Goal: Task Accomplishment & Management: Complete application form

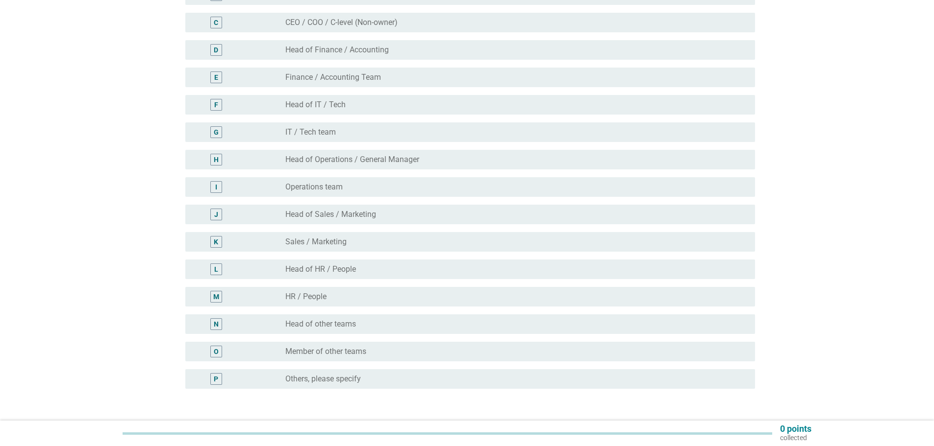
scroll to position [234, 0]
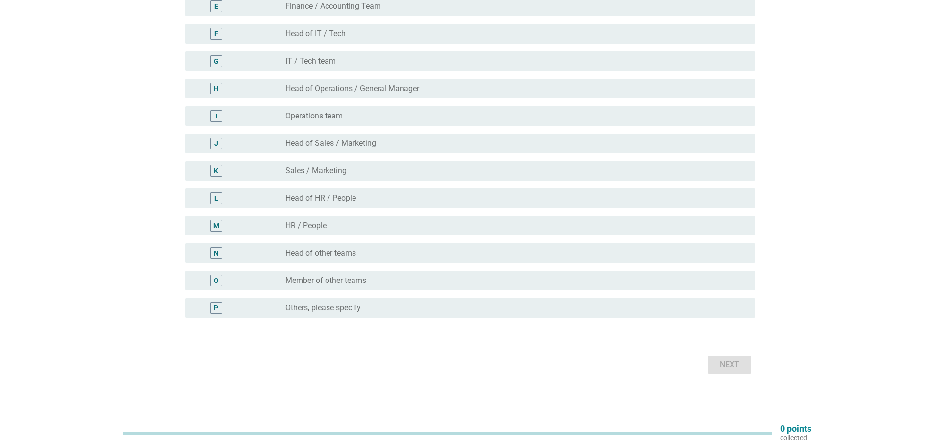
click at [385, 303] on div "radio_button_unchecked Others, please specify" at bounding box center [516, 308] width 462 height 12
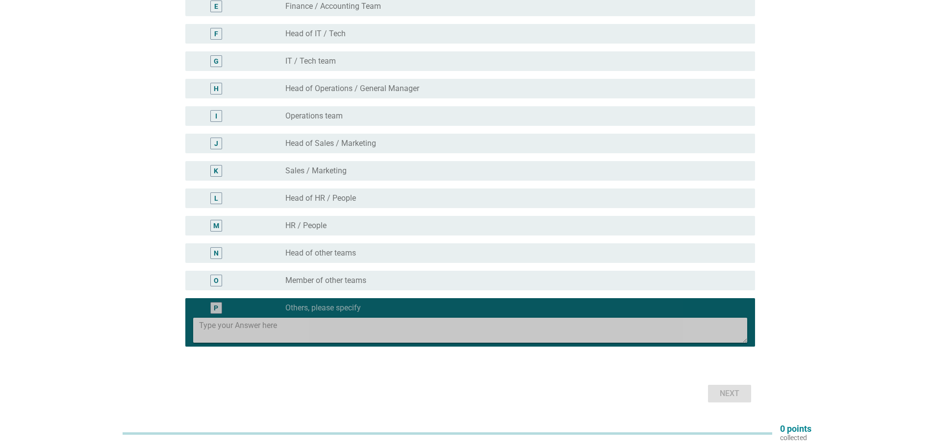
click at [331, 335] on textarea at bounding box center [473, 330] width 548 height 25
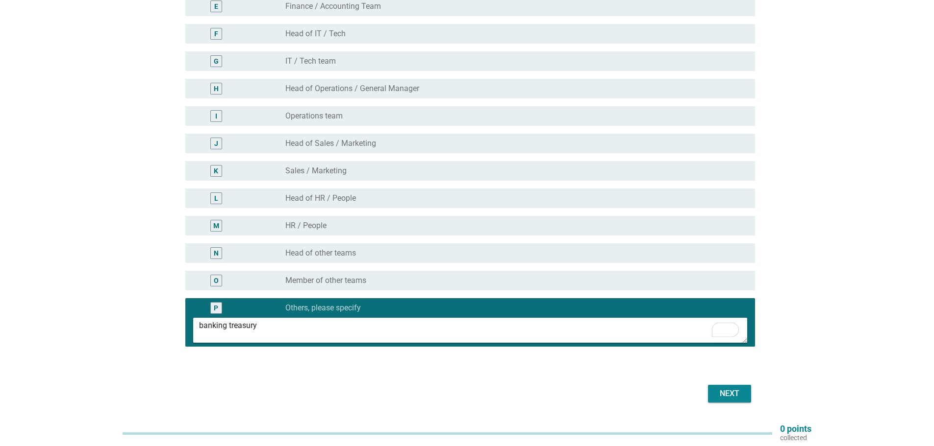
type textarea "banking treasury"
click at [727, 398] on div "Next" at bounding box center [728, 394] width 27 height 12
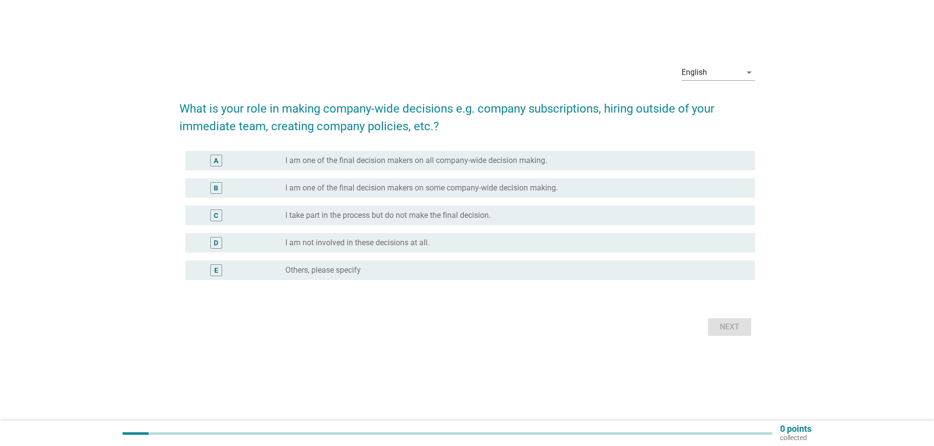
scroll to position [0, 0]
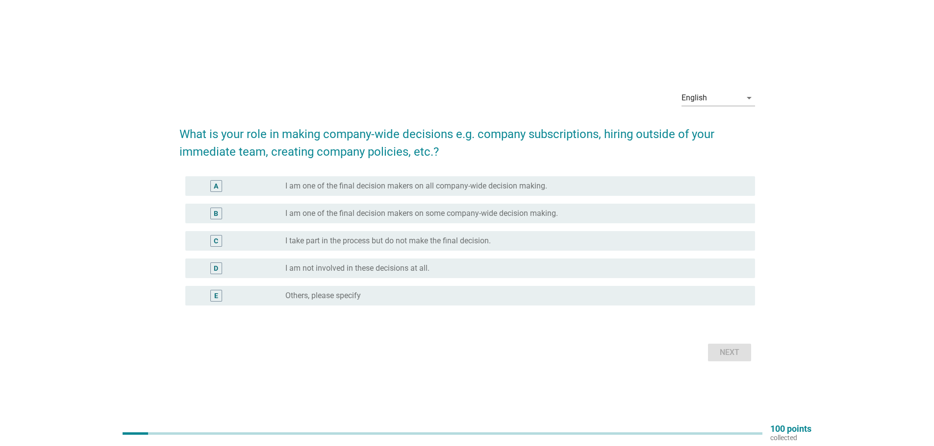
click at [463, 244] on label "I take part in the process but do not make the final decision." at bounding box center [387, 241] width 205 height 10
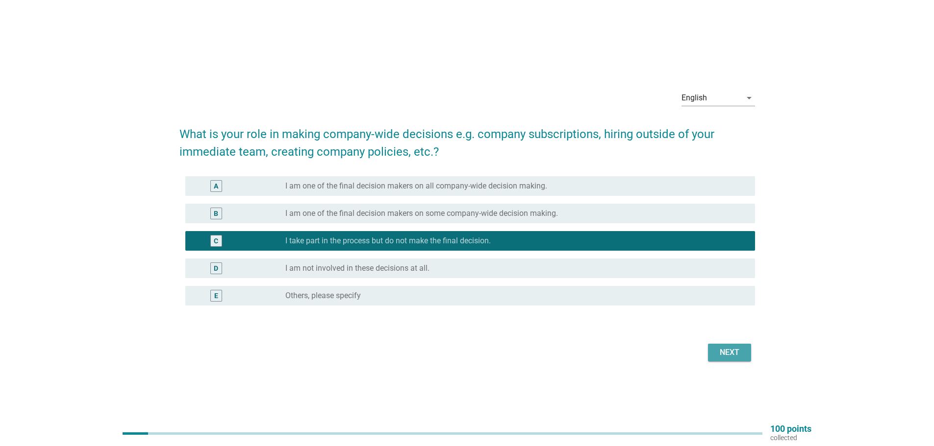
click at [723, 350] on div "Next" at bounding box center [728, 353] width 27 height 12
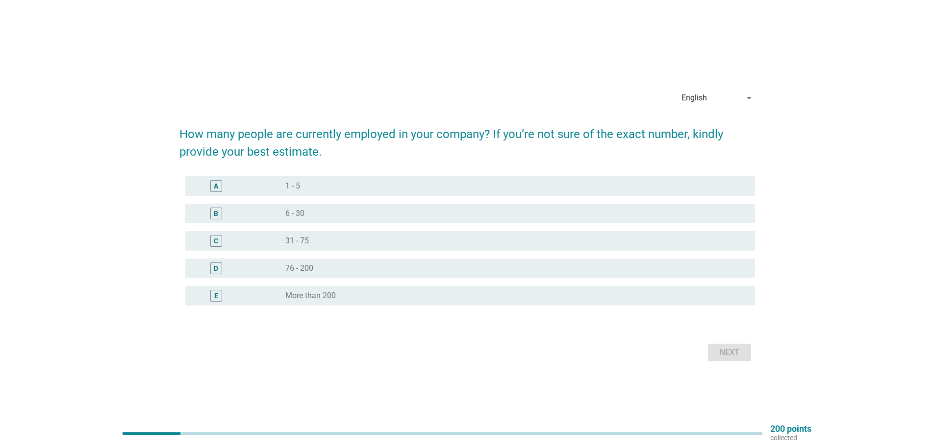
click at [320, 299] on label "More than 200" at bounding box center [310, 296] width 50 height 10
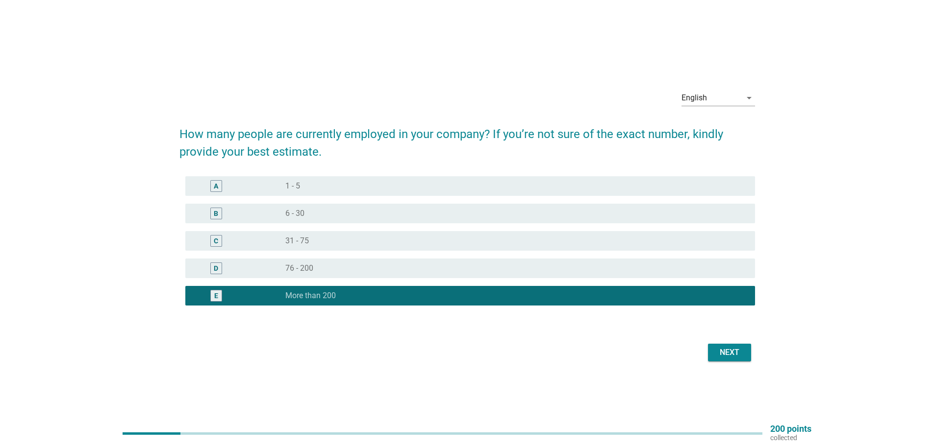
click at [737, 354] on div "Next" at bounding box center [728, 353] width 27 height 12
